Goal: Navigation & Orientation: Go to known website

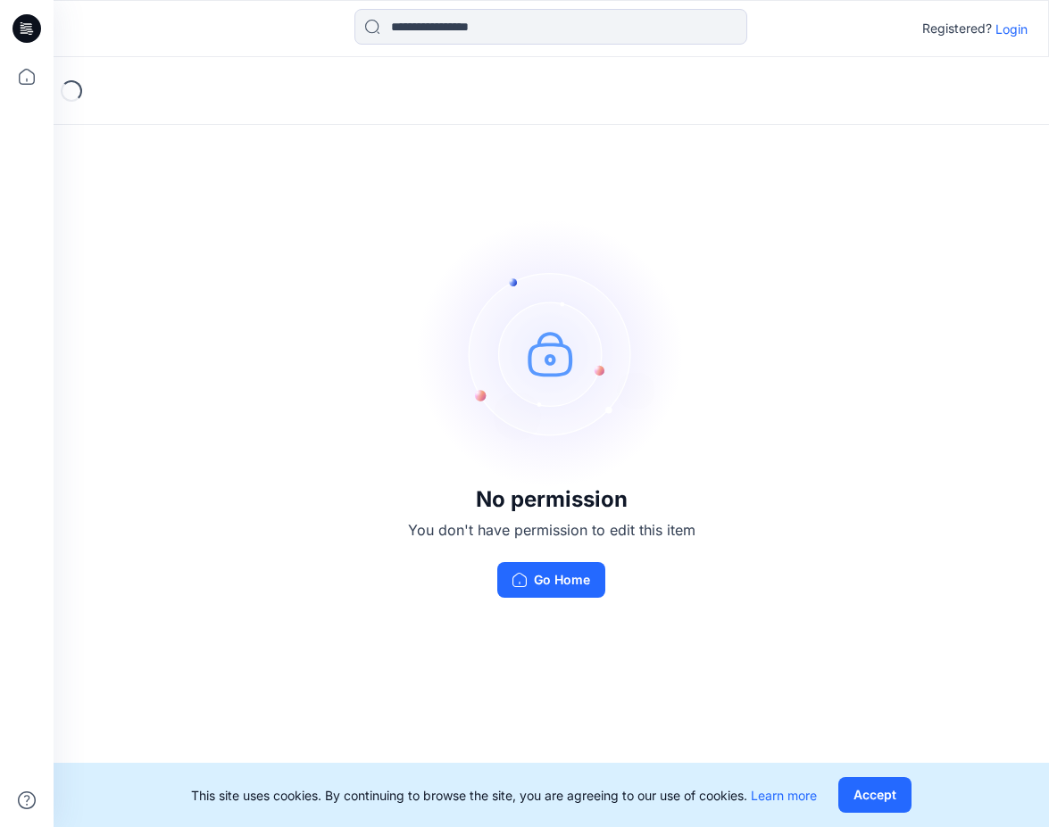
click at [1010, 24] on p "Login" at bounding box center [1011, 29] width 32 height 19
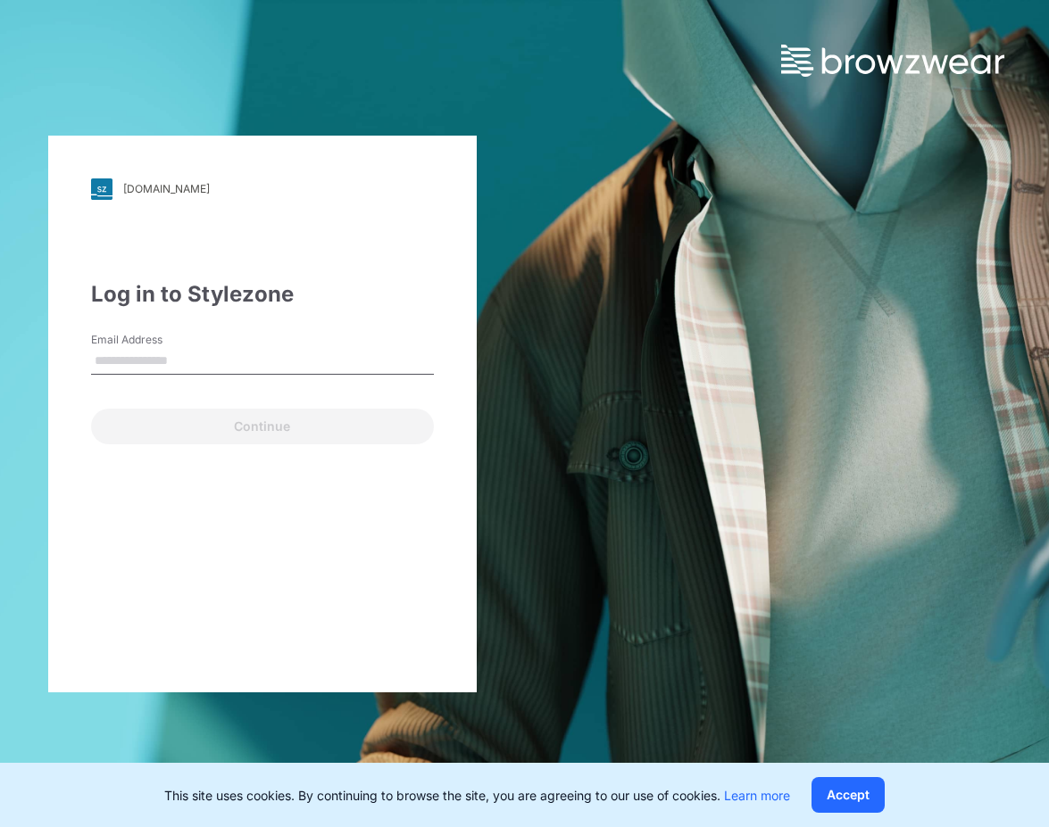
click at [145, 346] on label "Email Address" at bounding box center [153, 340] width 125 height 16
click at [145, 348] on input "Email Address" at bounding box center [262, 361] width 343 height 27
click at [154, 361] on input "Email Address" at bounding box center [262, 361] width 343 height 27
type input "**********"
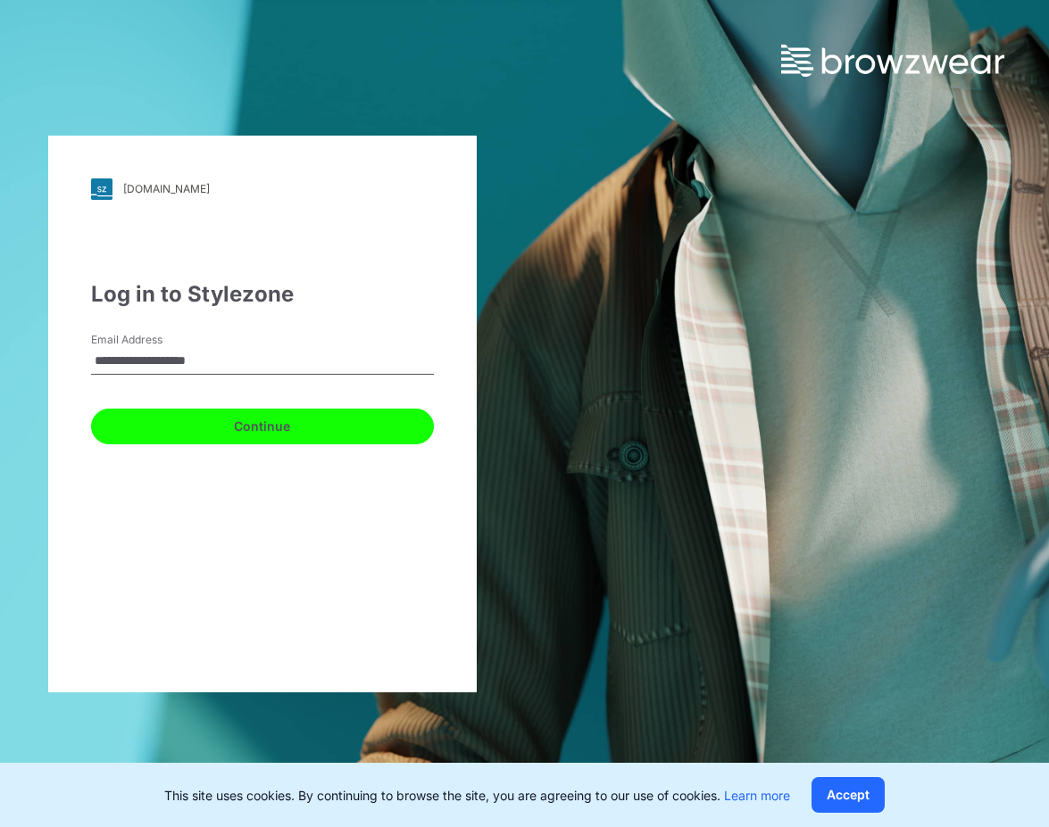
click at [297, 426] on button "Continue" at bounding box center [262, 427] width 343 height 36
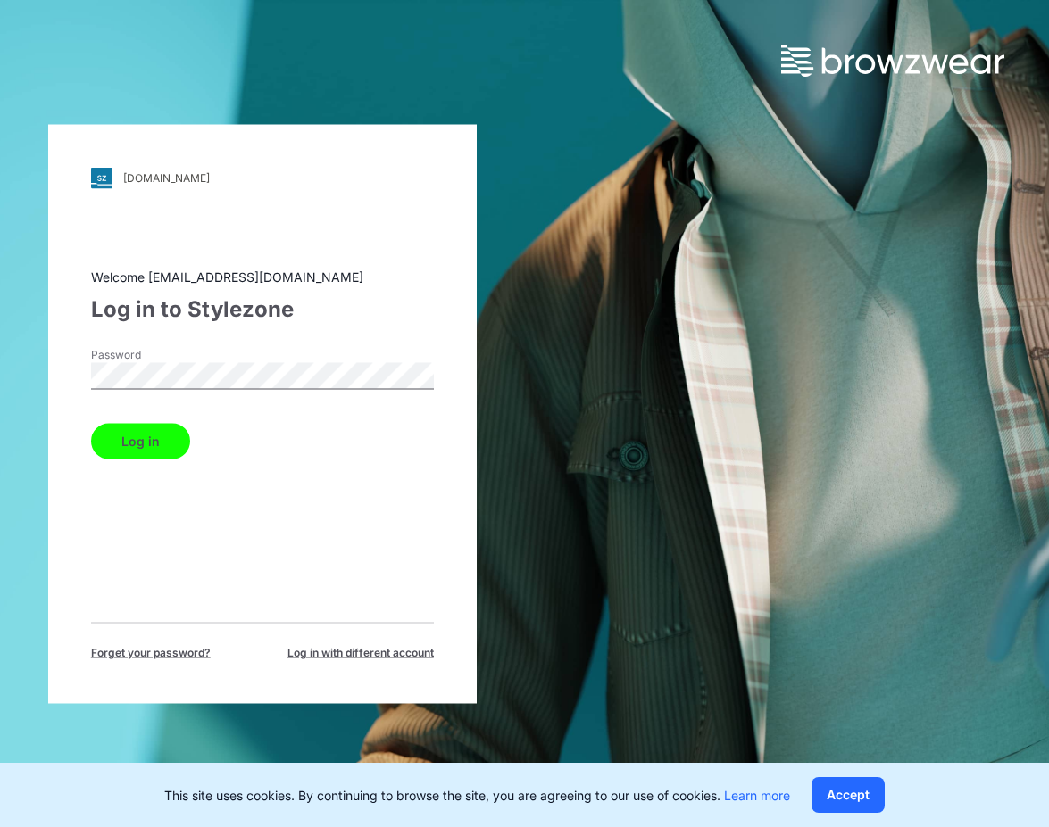
click at [173, 445] on button "Log in" at bounding box center [140, 441] width 99 height 36
